Goal: Check status: Check status

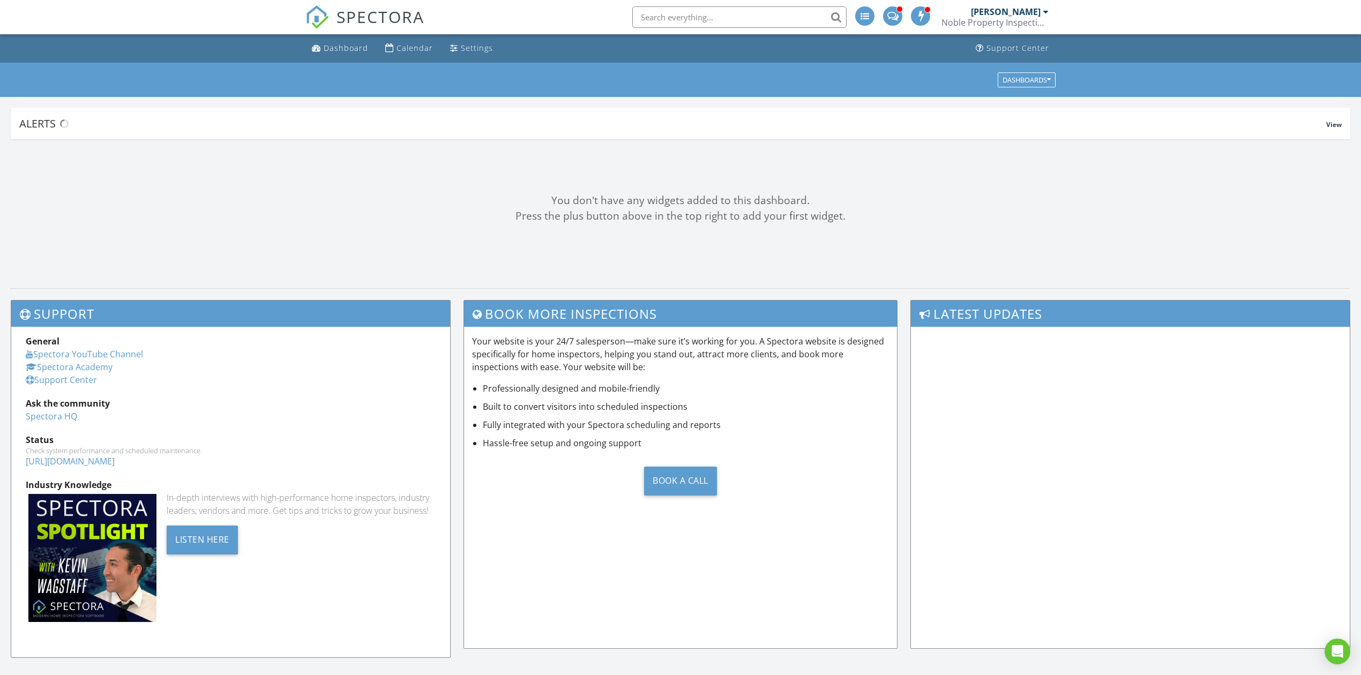
click at [993, 3] on div "[PERSON_NAME] Noble Property Inspections" at bounding box center [994, 17] width 107 height 34
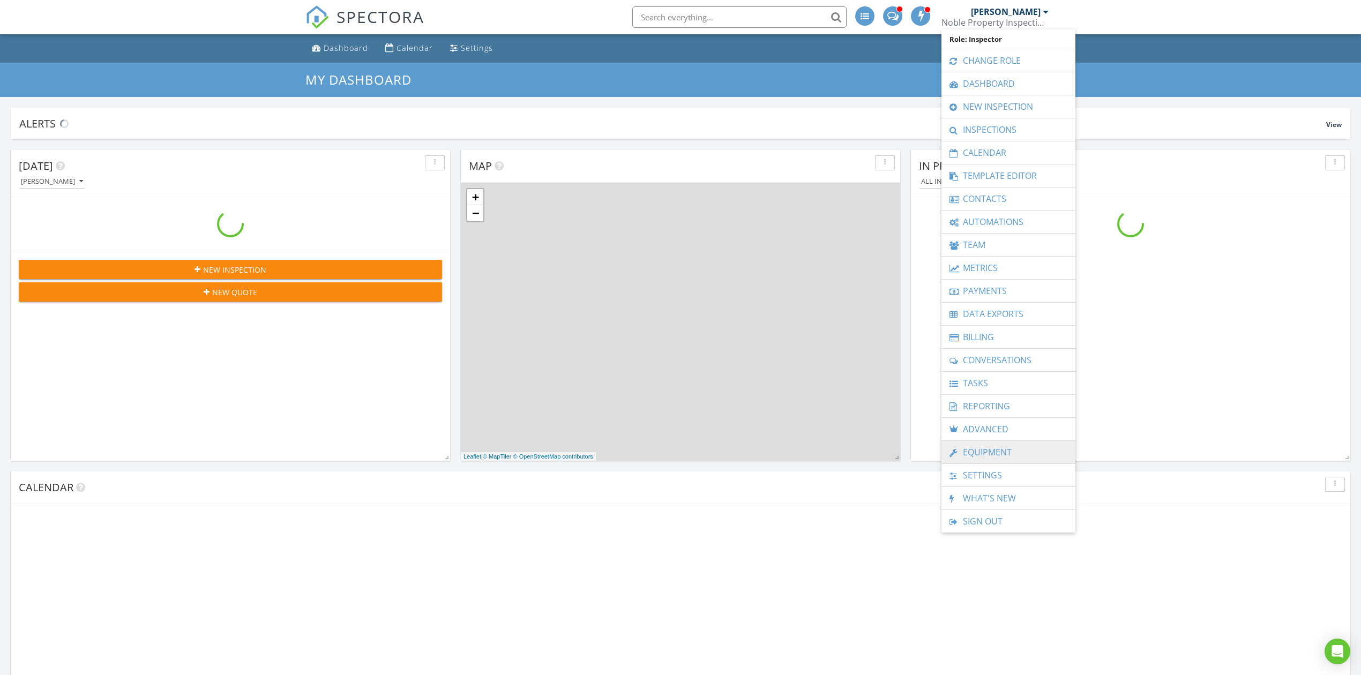
scroll to position [997, 1383]
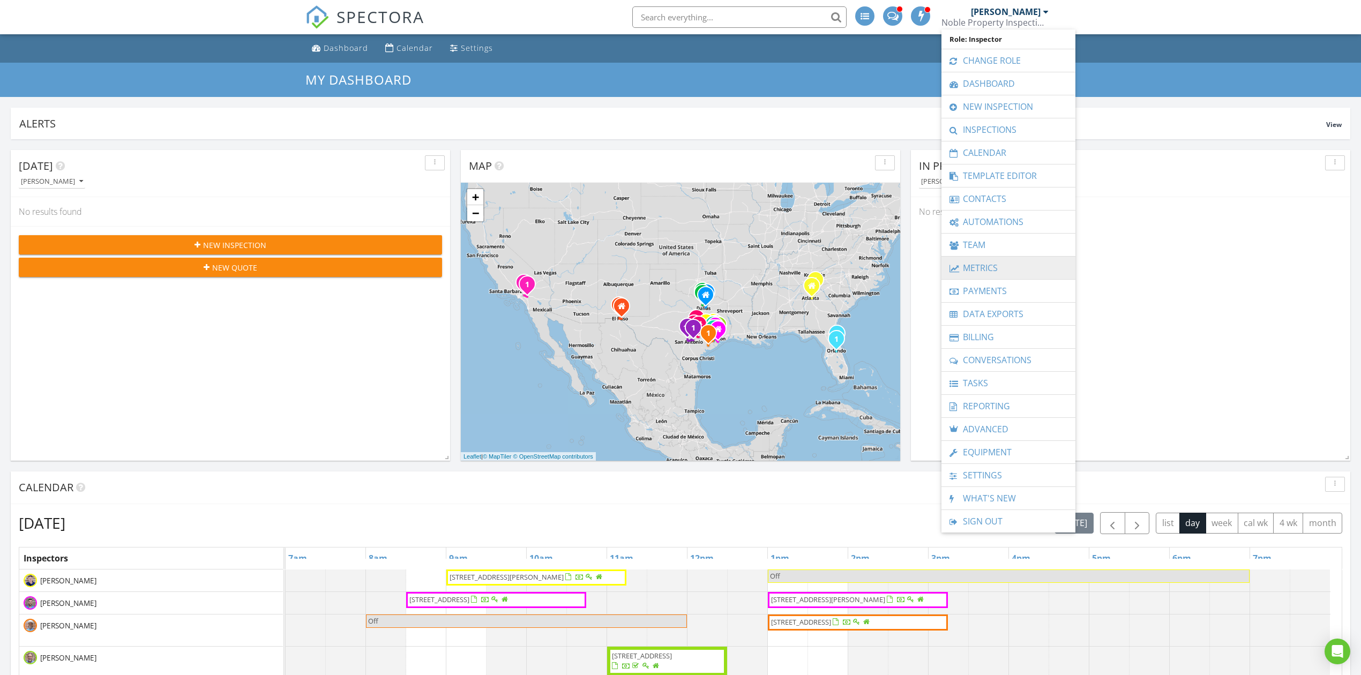
click at [989, 271] on link "Metrics" at bounding box center [1008, 268] width 123 height 23
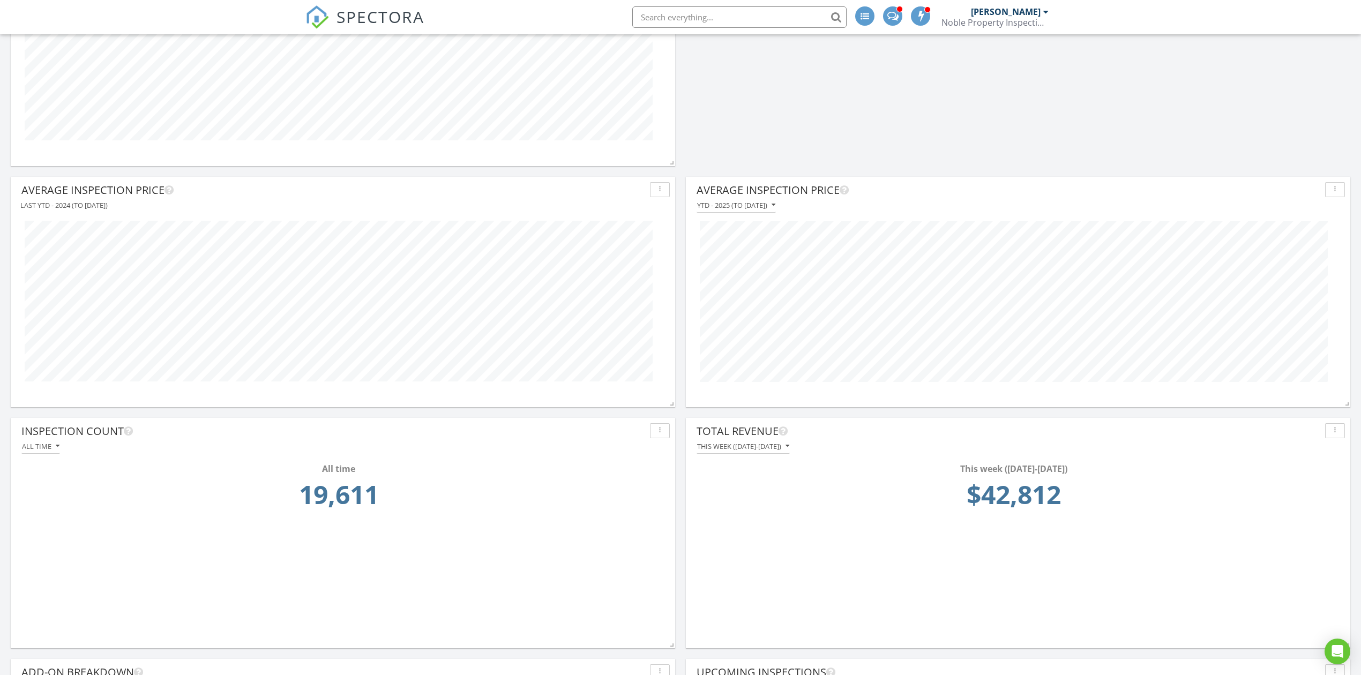
click at [1014, 493] on td "$42,812" at bounding box center [1014, 497] width 628 height 45
click at [745, 455] on div "This week (Monday-Sunday) $42,812" at bounding box center [1018, 491] width 654 height 75
click at [764, 446] on div "This week (Monday-Sunday)" at bounding box center [743, 447] width 92 height 8
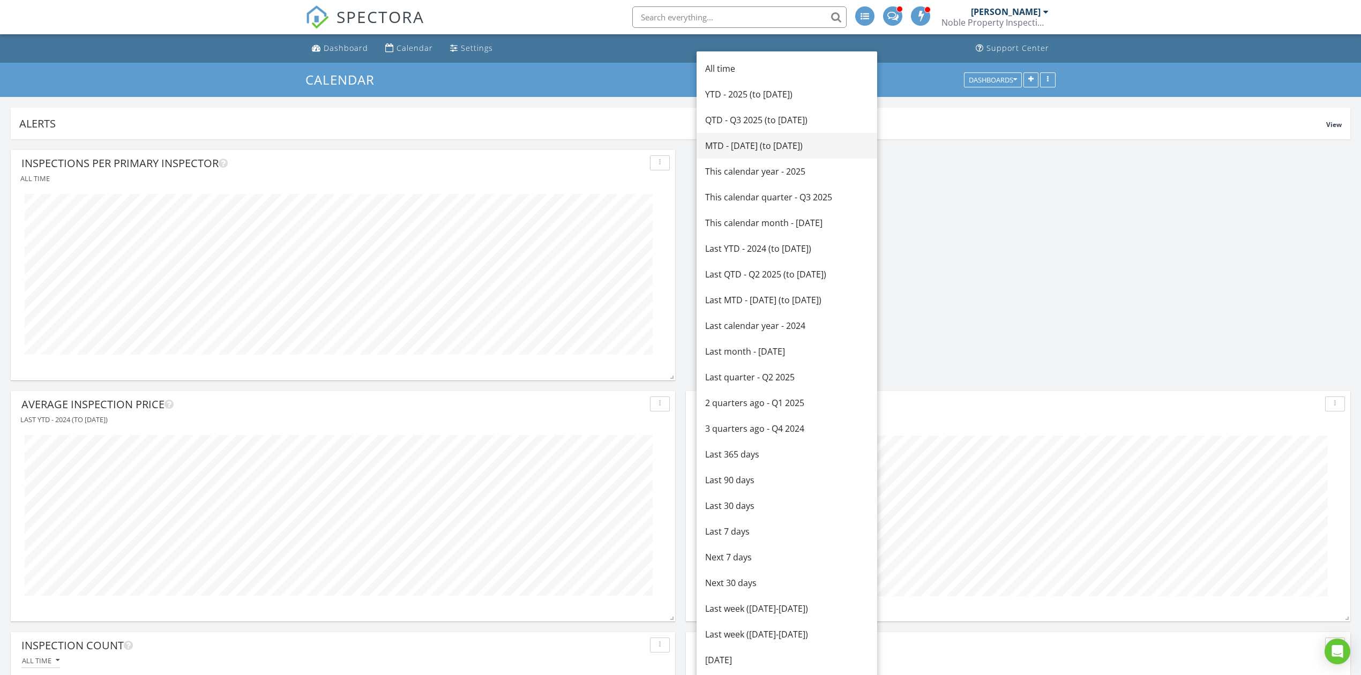
click at [751, 150] on div "MTD - August 2025 (to Aug 28th)" at bounding box center [786, 145] width 163 height 13
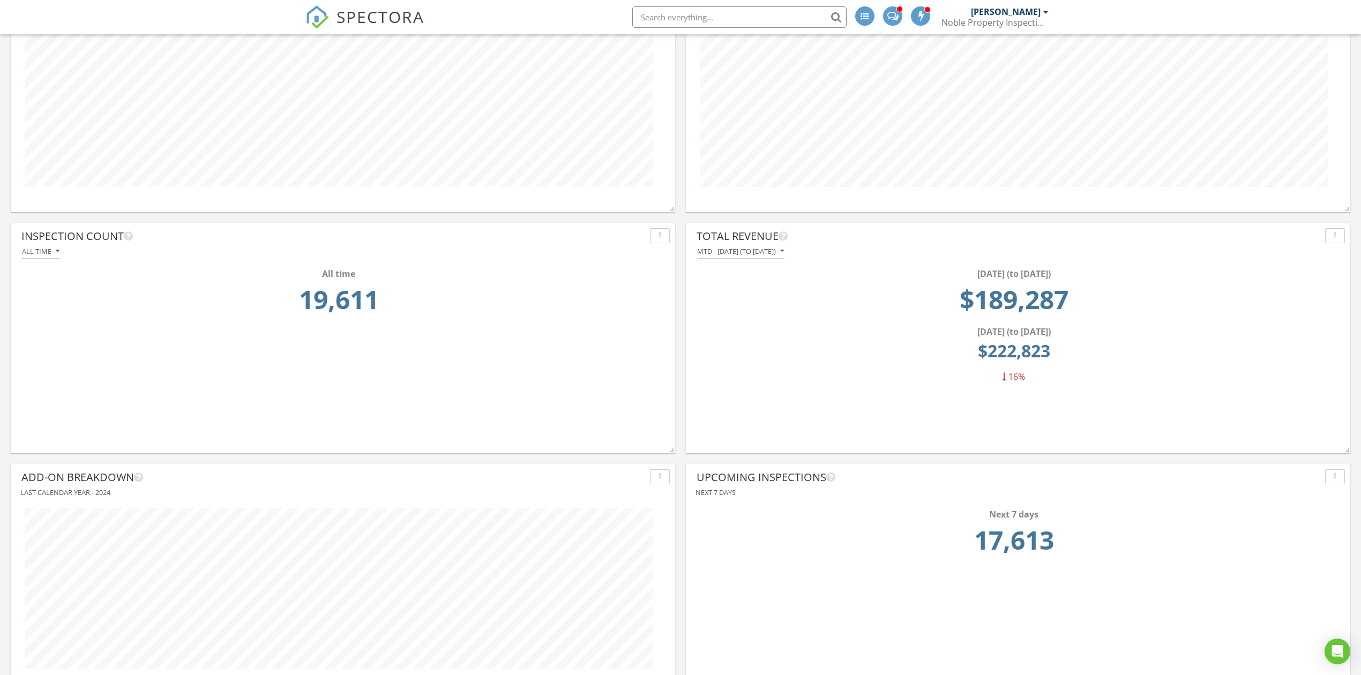
scroll to position [429, 0]
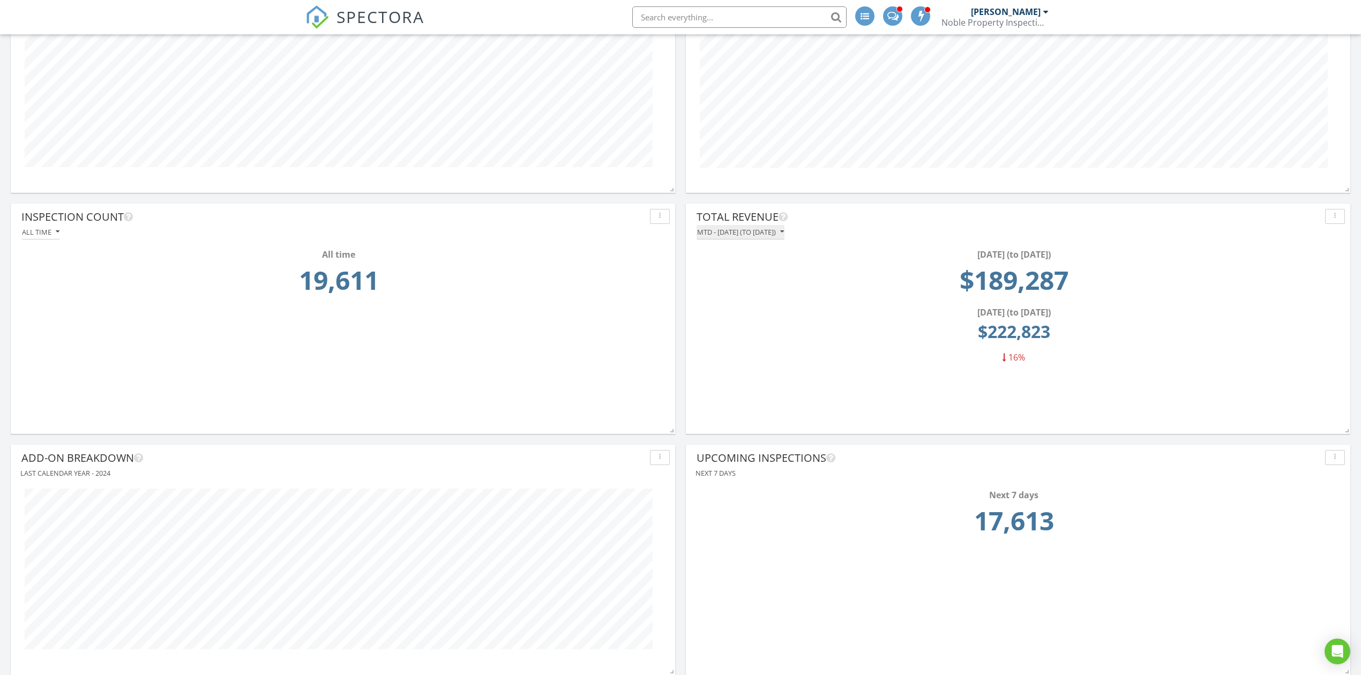
click at [773, 232] on div "MTD - August 2025 (to Aug 28th)" at bounding box center [740, 232] width 87 height 8
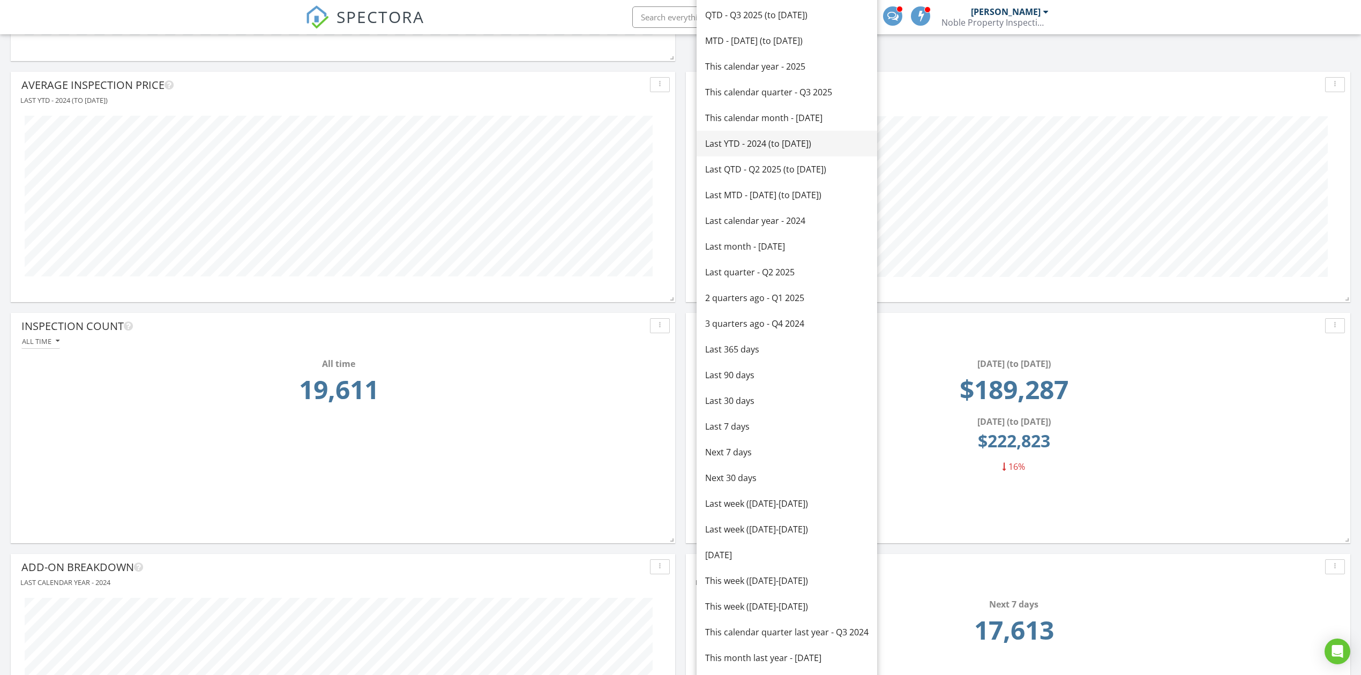
scroll to position [214, 0]
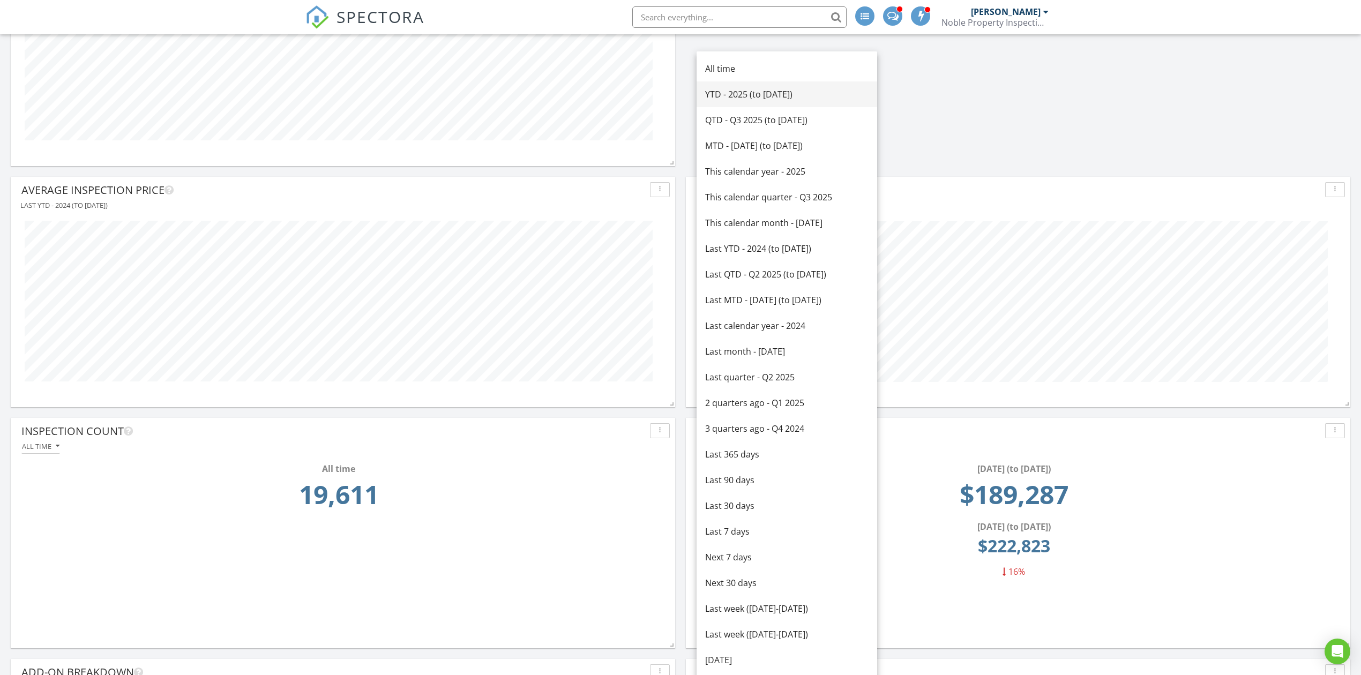
click at [743, 93] on div "YTD - 2025 (to Aug 28th)" at bounding box center [786, 94] width 163 height 13
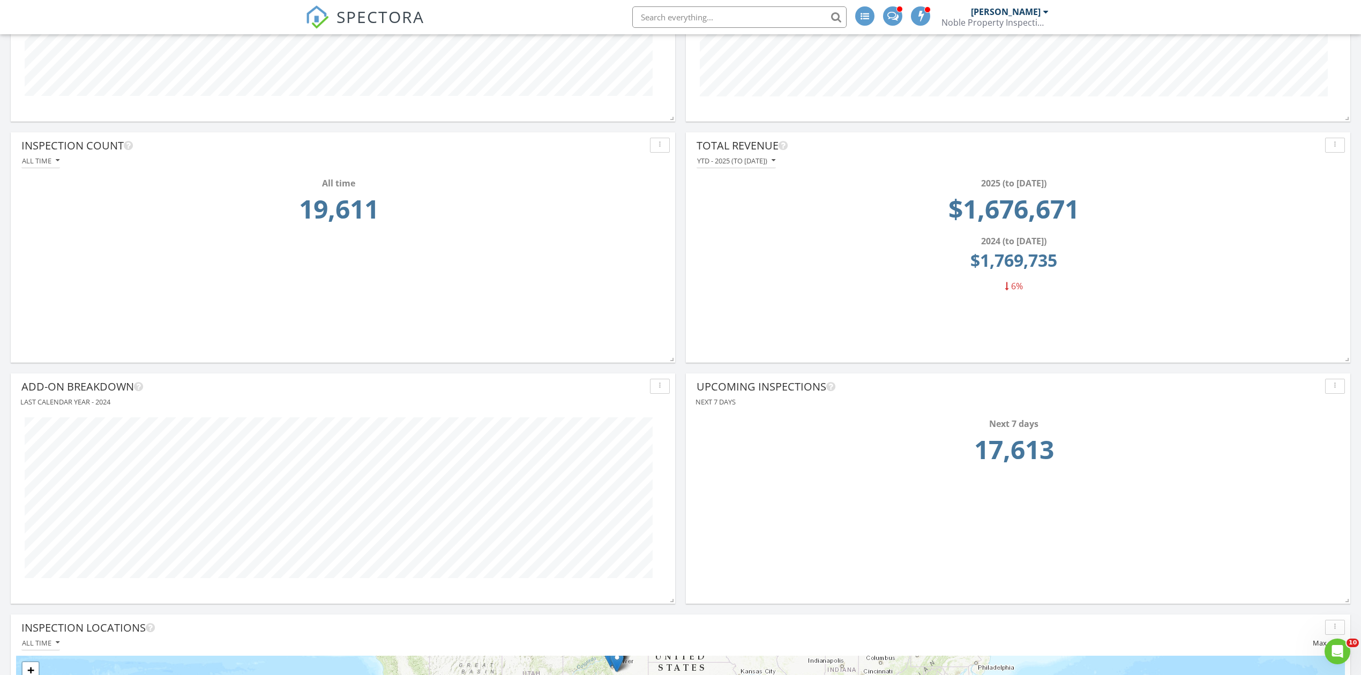
scroll to position [0, 0]
click at [1005, 219] on td "$1,676,671" at bounding box center [1014, 212] width 628 height 45
